Goal: Task Accomplishment & Management: Use online tool/utility

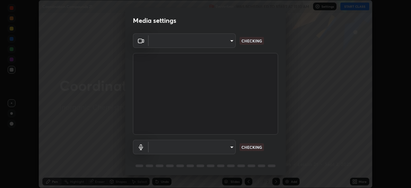
scroll to position [188, 411]
type input "6d46a3bbb121808cbb74c832f71dfccd0f2f4db2e0a8dcefa18edd627fde2ff4"
click at [209, 147] on body "Erase all Coordination Compounds 21 Recording WAS SCHEDULED TO START AT 11:10 A…" at bounding box center [205, 94] width 411 height 188
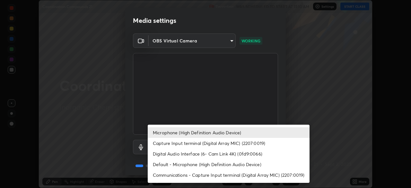
click at [193, 155] on li "Digital Audio Interface (6- Cam Link 4K) (0fd9:0066)" at bounding box center [229, 153] width 162 height 11
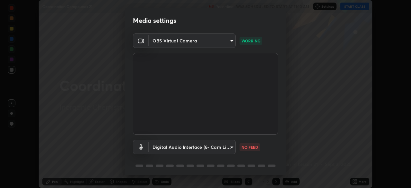
scroll to position [23, 0]
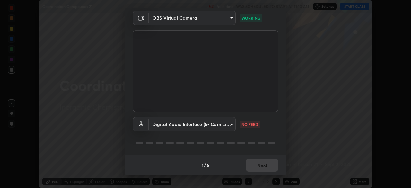
click at [193, 124] on body "Erase all Coordination Compounds 21 Recording WAS SCHEDULED TO START AT 11:10 A…" at bounding box center [205, 94] width 411 height 188
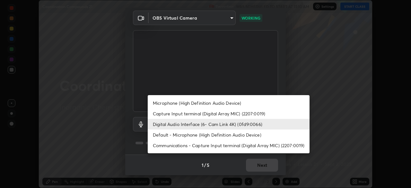
click at [185, 135] on li "Default - Microphone (High Definition Audio Device)" at bounding box center [229, 134] width 162 height 11
type input "default"
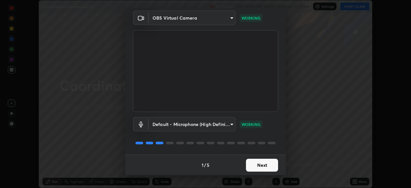
click at [262, 166] on button "Next" at bounding box center [262, 165] width 32 height 13
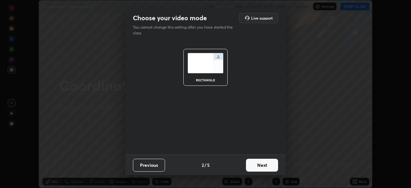
click at [157, 162] on button "Previous" at bounding box center [149, 165] width 32 height 13
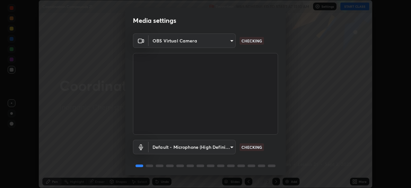
click at [165, 144] on body "Erase all Coordination Compounds 21 Recording WAS SCHEDULED TO START AT 11:10 A…" at bounding box center [205, 94] width 411 height 188
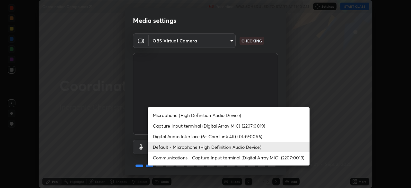
click at [176, 115] on li "Microphone (High Definition Audio Device)" at bounding box center [229, 115] width 162 height 11
type input "542551534069d815422f2d39fde6cbae80a89d9e5025ba2982a8294de1300f8f"
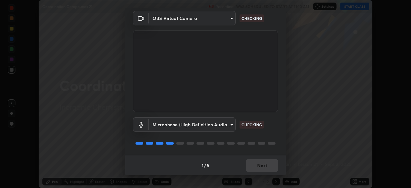
scroll to position [23, 0]
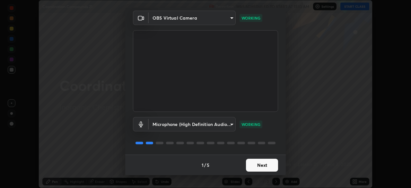
click at [264, 165] on button "Next" at bounding box center [262, 165] width 32 height 13
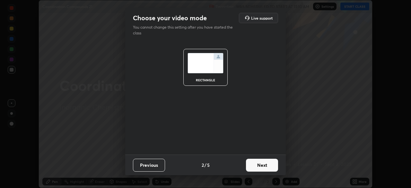
scroll to position [0, 0]
click at [266, 166] on button "Next" at bounding box center [262, 165] width 32 height 13
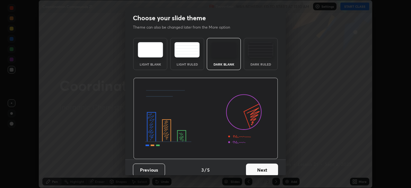
click at [270, 166] on button "Next" at bounding box center [262, 169] width 32 height 13
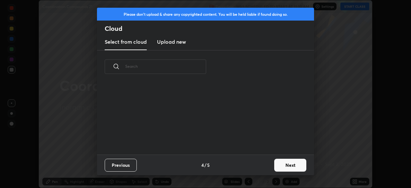
click at [279, 167] on button "Next" at bounding box center [290, 165] width 32 height 13
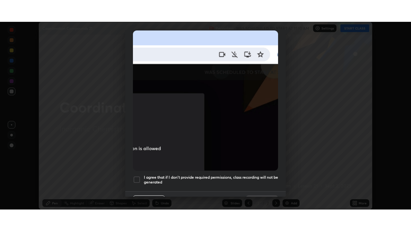
scroll to position [154, 0]
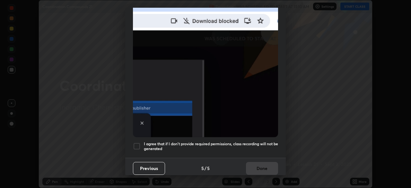
click at [136, 145] on div at bounding box center [137, 146] width 8 height 8
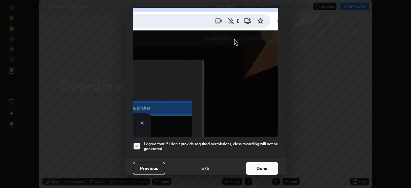
click at [265, 162] on button "Done" at bounding box center [262, 168] width 32 height 13
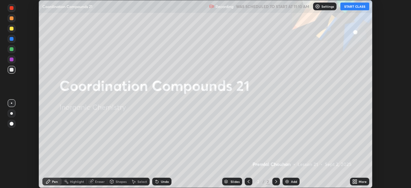
click at [356, 4] on button "START CLASS" at bounding box center [354, 7] width 29 height 8
click at [353, 182] on icon at bounding box center [354, 183] width 2 height 2
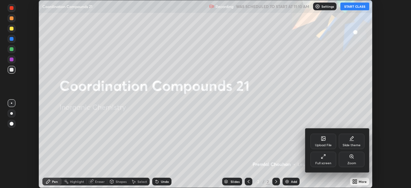
click at [328, 161] on div "Full screen" at bounding box center [323, 162] width 16 height 3
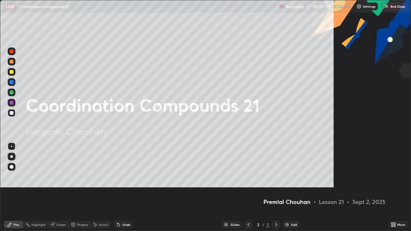
scroll to position [231, 411]
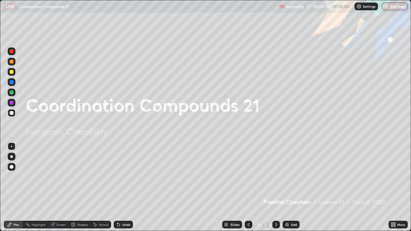
click at [286, 187] on img at bounding box center [286, 224] width 5 height 5
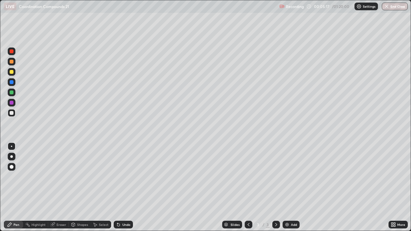
click at [11, 72] on div at bounding box center [12, 72] width 4 height 4
click at [10, 71] on div at bounding box center [12, 72] width 4 height 4
click at [13, 63] on div at bounding box center [12, 62] width 8 height 8
click at [289, 187] on img at bounding box center [286, 224] width 5 height 5
click at [13, 73] on div at bounding box center [12, 72] width 4 height 4
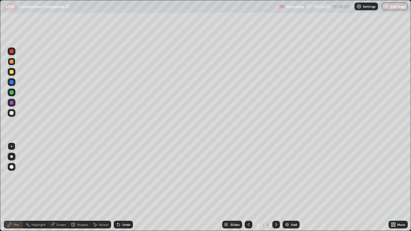
click at [12, 73] on div at bounding box center [12, 72] width 4 height 4
click at [13, 61] on div at bounding box center [12, 62] width 4 height 4
click at [13, 60] on div at bounding box center [12, 62] width 4 height 4
click at [57, 187] on div "Eraser" at bounding box center [61, 224] width 10 height 3
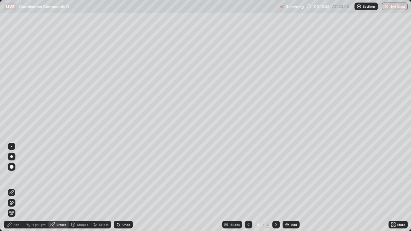
click at [19, 187] on div "Pen" at bounding box center [16, 224] width 6 height 3
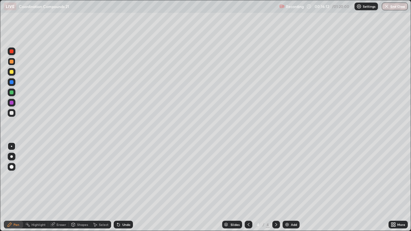
click at [12, 73] on div at bounding box center [12, 72] width 4 height 4
click at [13, 72] on div at bounding box center [12, 72] width 4 height 4
click at [11, 62] on div at bounding box center [12, 62] width 4 height 4
click at [12, 62] on div at bounding box center [12, 62] width 4 height 4
click at [12, 71] on div at bounding box center [12, 72] width 4 height 4
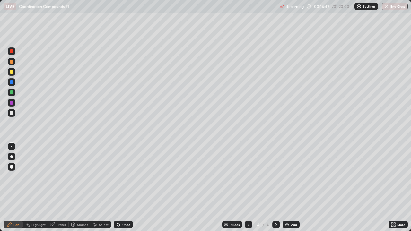
click at [13, 70] on div at bounding box center [12, 72] width 8 height 8
click at [60, 187] on div "Eraser" at bounding box center [61, 224] width 10 height 3
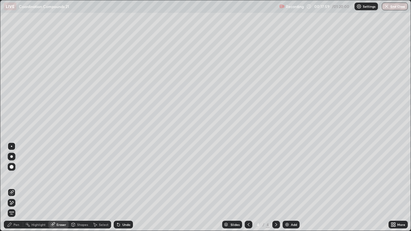
click at [17, 187] on div "Pen" at bounding box center [16, 224] width 6 height 3
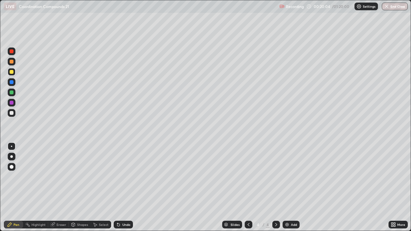
click at [12, 62] on div at bounding box center [12, 62] width 4 height 4
click at [11, 64] on div at bounding box center [12, 62] width 8 height 8
click at [287, 187] on div "Add" at bounding box center [290, 225] width 17 height 8
click at [11, 73] on div at bounding box center [12, 72] width 4 height 4
click at [12, 72] on div at bounding box center [12, 72] width 4 height 4
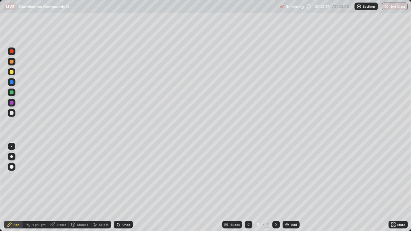
click at [11, 62] on div at bounding box center [12, 62] width 4 height 4
click at [13, 62] on div at bounding box center [12, 62] width 4 height 4
click at [10, 73] on div at bounding box center [12, 72] width 4 height 4
click at [11, 61] on div at bounding box center [12, 62] width 4 height 4
click at [10, 62] on div at bounding box center [12, 62] width 4 height 4
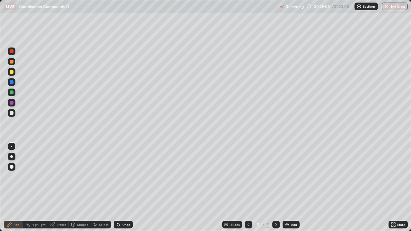
click at [60, 187] on div "Eraser" at bounding box center [61, 224] width 10 height 3
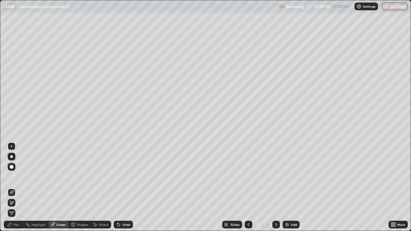
click at [19, 187] on div "Pen" at bounding box center [13, 225] width 19 height 8
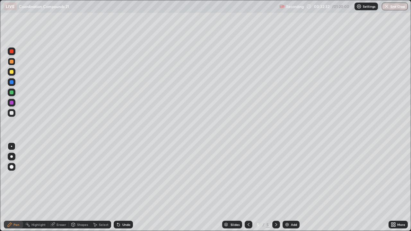
click at [13, 73] on div at bounding box center [12, 72] width 4 height 4
click at [12, 72] on div at bounding box center [12, 72] width 4 height 4
click at [13, 62] on div at bounding box center [12, 62] width 4 height 4
click at [12, 65] on div at bounding box center [12, 62] width 8 height 8
click at [283, 187] on div "Add" at bounding box center [290, 225] width 17 height 8
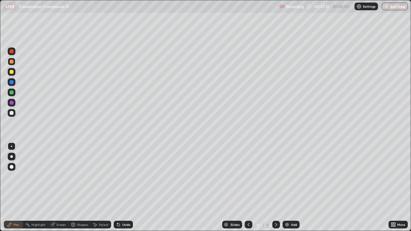
click at [60, 187] on div "Eraser" at bounding box center [61, 224] width 10 height 3
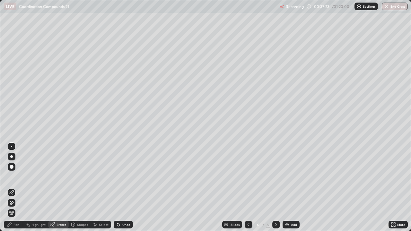
click at [15, 187] on div "Pen" at bounding box center [16, 224] width 6 height 3
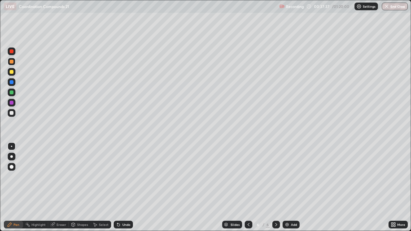
click at [11, 73] on div at bounding box center [12, 72] width 4 height 4
click at [11, 72] on div at bounding box center [12, 72] width 4 height 4
click at [11, 63] on div at bounding box center [12, 62] width 4 height 4
click at [248, 187] on icon at bounding box center [248, 224] width 5 height 5
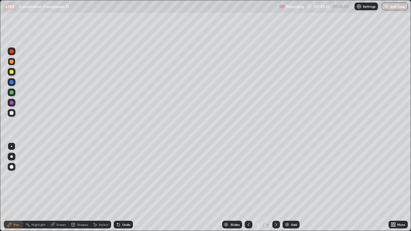
click at [274, 187] on icon at bounding box center [275, 224] width 5 height 5
click at [11, 94] on div at bounding box center [12, 92] width 4 height 4
click at [245, 187] on div at bounding box center [249, 225] width 8 height 8
click at [248, 187] on icon at bounding box center [248, 224] width 5 height 5
click at [275, 187] on icon at bounding box center [275, 224] width 5 height 5
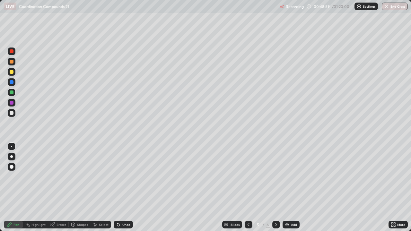
click at [275, 187] on icon at bounding box center [275, 224] width 5 height 5
click at [248, 187] on icon at bounding box center [248, 224] width 5 height 5
click at [275, 187] on icon at bounding box center [275, 224] width 5 height 5
click at [286, 187] on img at bounding box center [286, 224] width 5 height 5
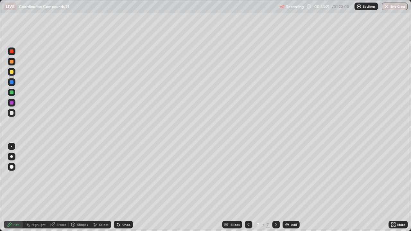
click at [12, 62] on div at bounding box center [12, 62] width 4 height 4
click at [11, 63] on div at bounding box center [12, 62] width 4 height 4
click at [249, 187] on icon at bounding box center [248, 224] width 5 height 5
click at [248, 187] on icon at bounding box center [248, 224] width 5 height 5
click at [275, 187] on icon at bounding box center [275, 224] width 5 height 5
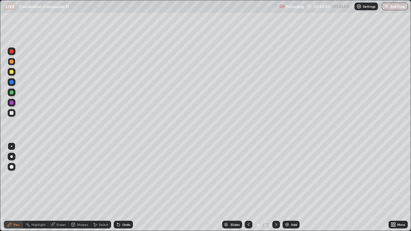
click at [275, 187] on icon at bounding box center [275, 224] width 5 height 5
click at [249, 187] on icon at bounding box center [248, 224] width 5 height 5
click at [247, 187] on icon at bounding box center [248, 224] width 5 height 5
click at [275, 187] on icon at bounding box center [275, 224] width 5 height 5
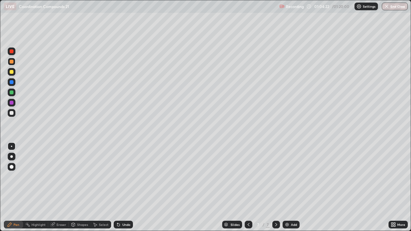
click at [60, 187] on div "Eraser" at bounding box center [61, 224] width 10 height 3
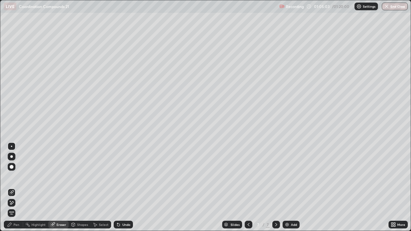
click at [17, 187] on div "Pen" at bounding box center [16, 224] width 6 height 3
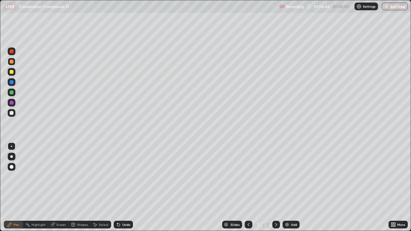
click at [286, 187] on img at bounding box center [286, 224] width 5 height 5
click at [12, 73] on div at bounding box center [12, 72] width 4 height 4
click at [13, 73] on div at bounding box center [12, 72] width 4 height 4
click at [390, 8] on button "End Class" at bounding box center [394, 7] width 25 height 8
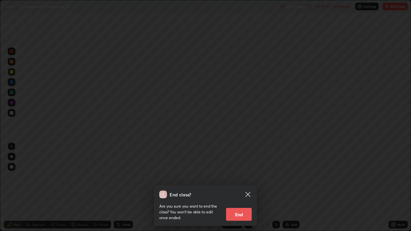
click at [243, 187] on button "End" at bounding box center [239, 214] width 26 height 13
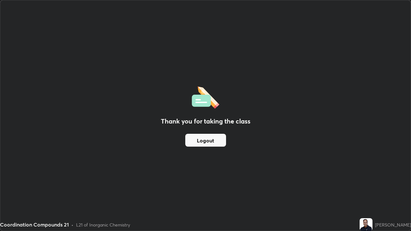
click at [218, 140] on button "Logout" at bounding box center [205, 140] width 41 height 13
